Goal: Entertainment & Leisure: Consume media (video, audio)

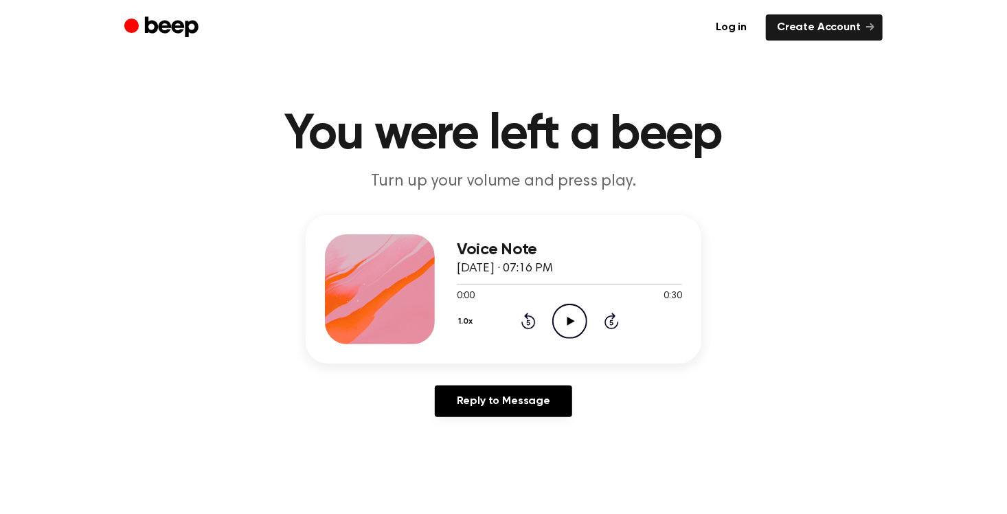
click at [570, 321] on icon at bounding box center [571, 321] width 8 height 9
click at [563, 326] on icon "Play Audio" at bounding box center [569, 321] width 35 height 35
click at [563, 326] on icon "Pause Audio" at bounding box center [569, 321] width 35 height 35
click at [563, 326] on icon "Play Audio" at bounding box center [569, 321] width 35 height 35
click at [563, 326] on icon "Pause Audio" at bounding box center [569, 321] width 35 height 35
